Goal: Navigation & Orientation: Find specific page/section

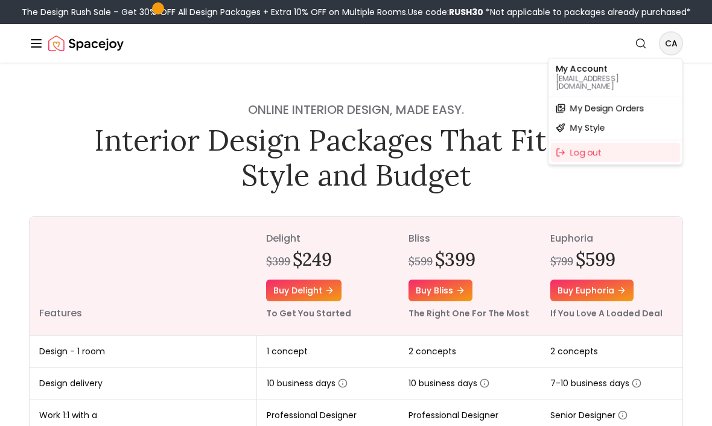
click at [664, 58] on div "My Account [EMAIL_ADDRESS][DOMAIN_NAME] My Design Orders My Style Log out" at bounding box center [615, 111] width 135 height 107
click at [619, 106] on span "My Design Orders" at bounding box center [607, 109] width 74 height 12
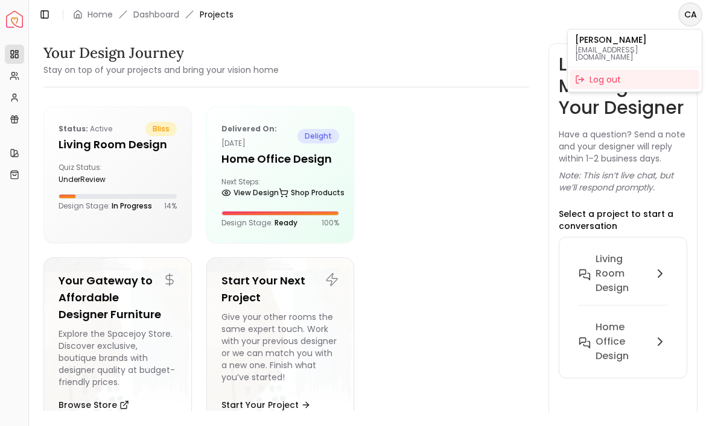
click at [476, 123] on html "Spacejoy Dashboard Overview Projects My Referrals My Profile Gift Card Balance …" at bounding box center [356, 213] width 712 height 426
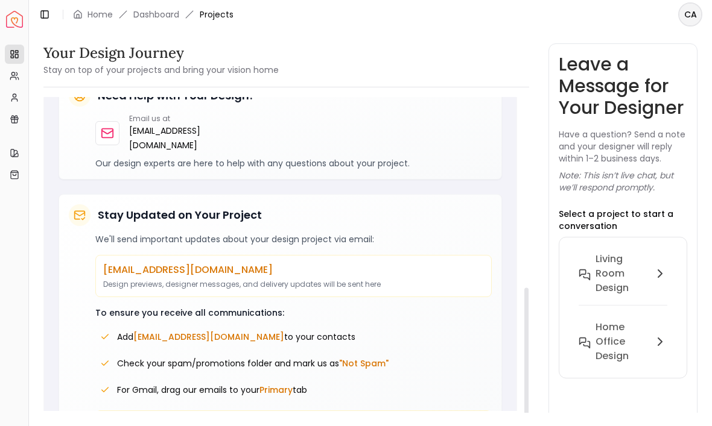
scroll to position [391, 0]
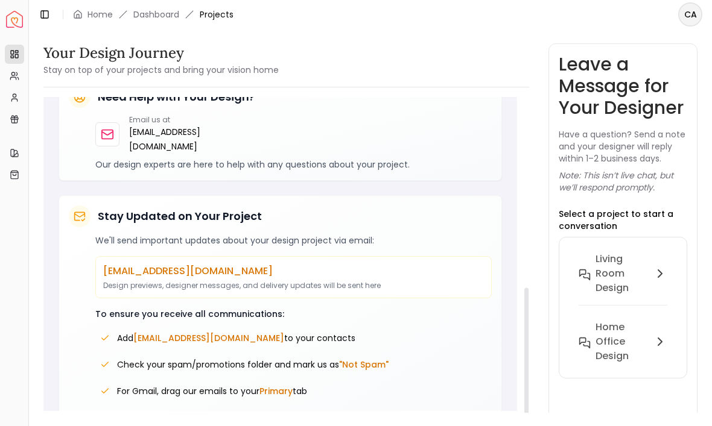
click at [182, 332] on span "[EMAIL_ADDRESS][DOMAIN_NAME]" at bounding box center [208, 338] width 151 height 12
click at [7, 47] on link "Projects" at bounding box center [14, 54] width 19 height 19
click at [13, 51] on icon at bounding box center [15, 54] width 10 height 10
click at [8, 69] on link "My Referrals" at bounding box center [14, 75] width 19 height 19
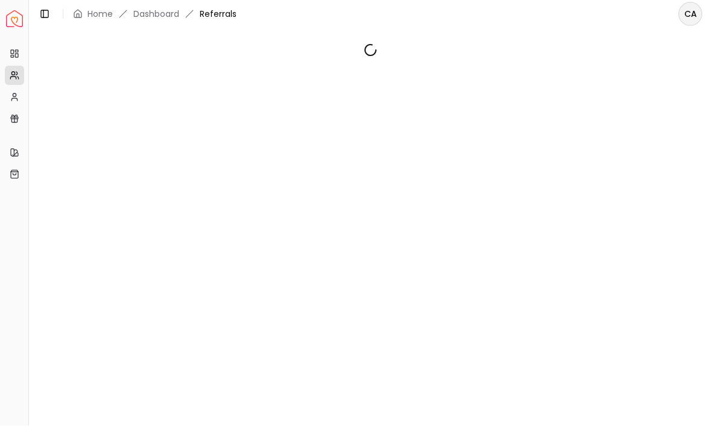
scroll to position [1, 0]
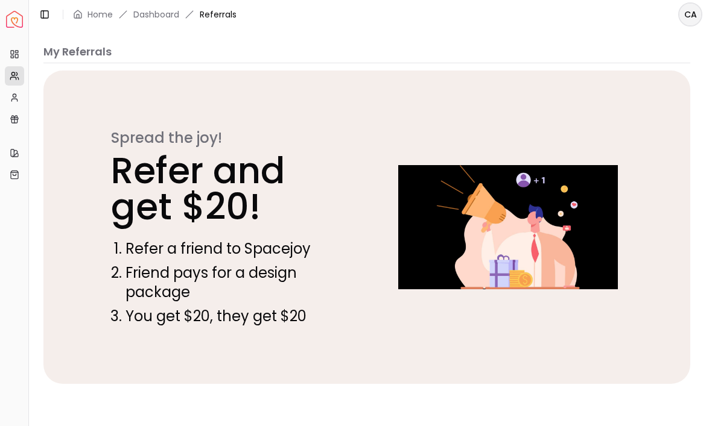
click at [13, 102] on link "My Profile" at bounding box center [14, 97] width 19 height 19
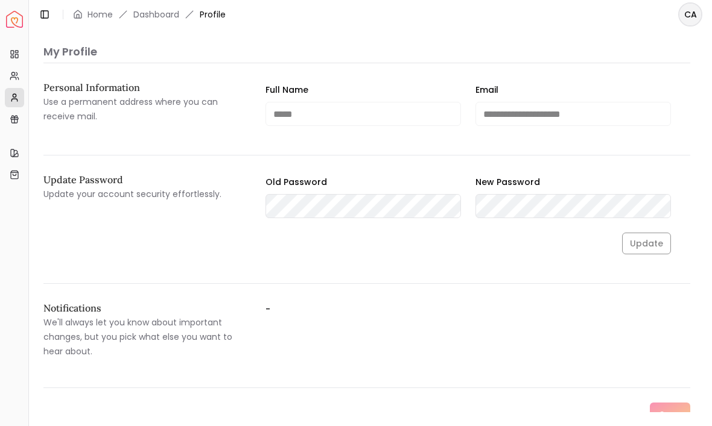
click at [13, 122] on icon at bounding box center [15, 120] width 10 height 10
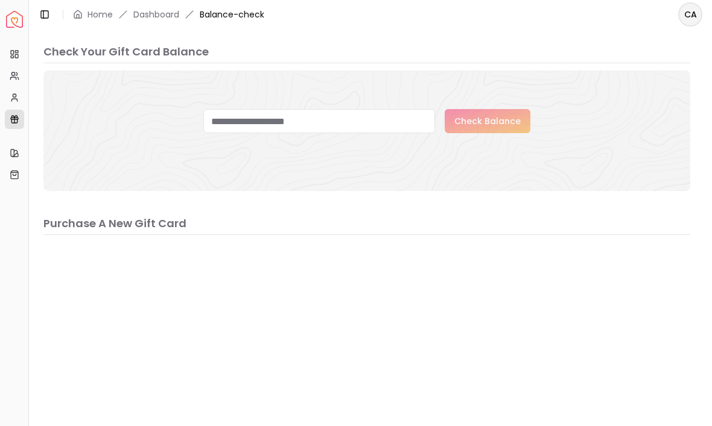
click at [14, 145] on link "My Style" at bounding box center [14, 153] width 19 height 19
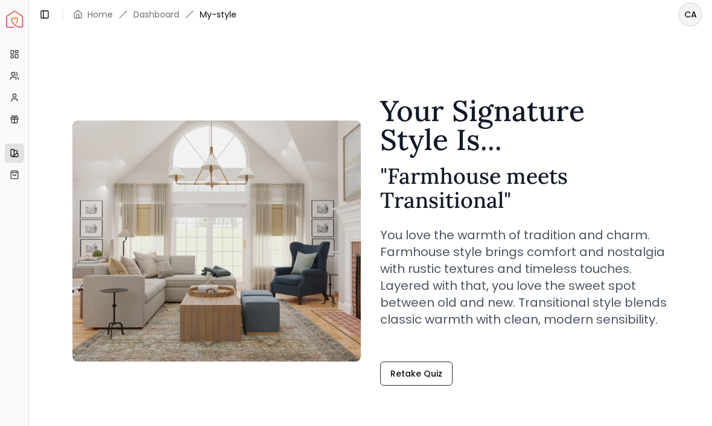
click at [20, 50] on link "Projects" at bounding box center [14, 54] width 19 height 19
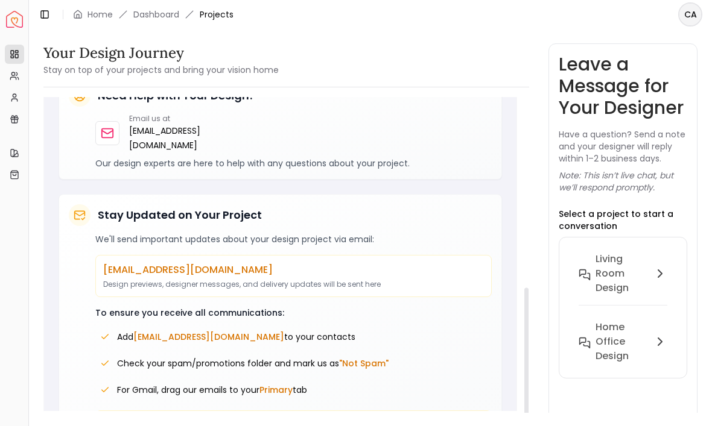
scroll to position [391, 0]
